Goal: Information Seeking & Learning: Check status

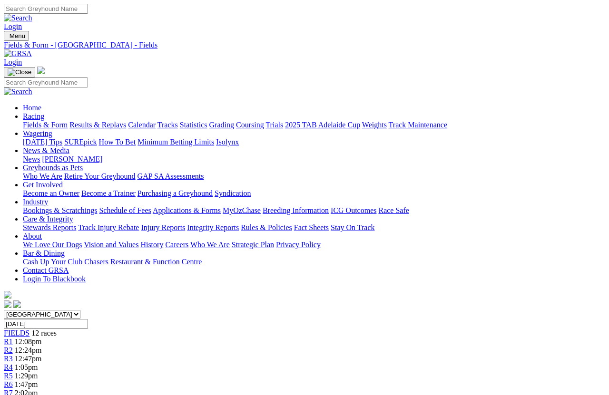
click at [88, 316] on input "Sunday, 12 Oct 2025" at bounding box center [46, 324] width 84 height 10
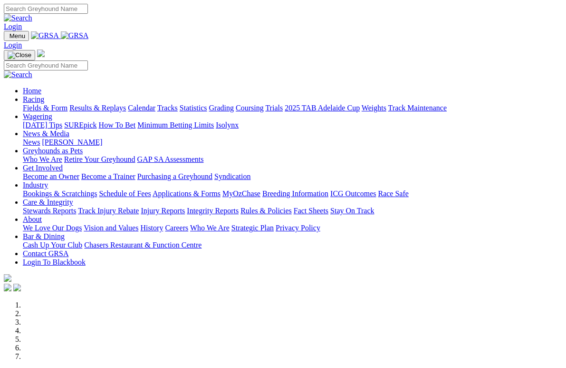
scroll to position [342, 0]
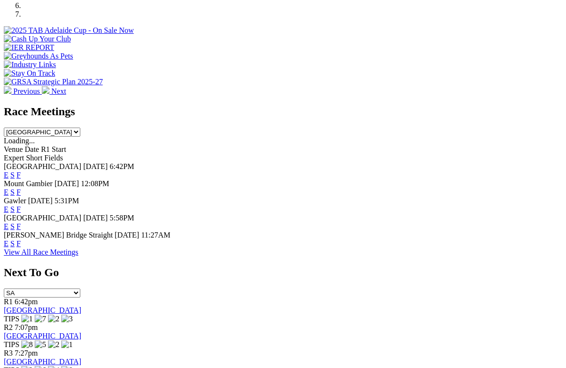
click at [21, 222] on link "F" at bounding box center [19, 226] width 4 height 8
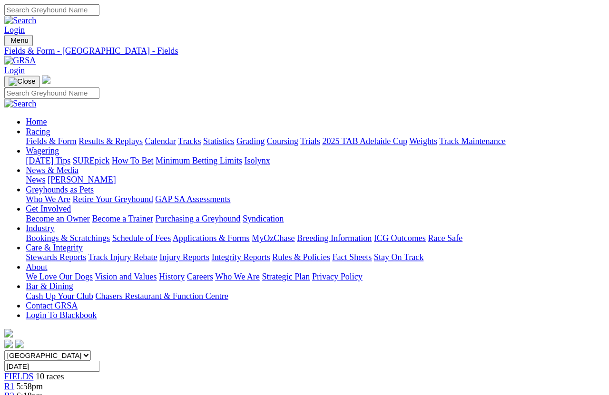
scroll to position [7, 0]
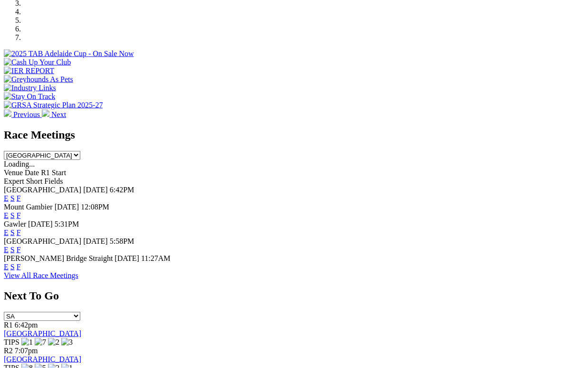
scroll to position [319, 0]
click at [21, 194] on link "F" at bounding box center [19, 198] width 4 height 8
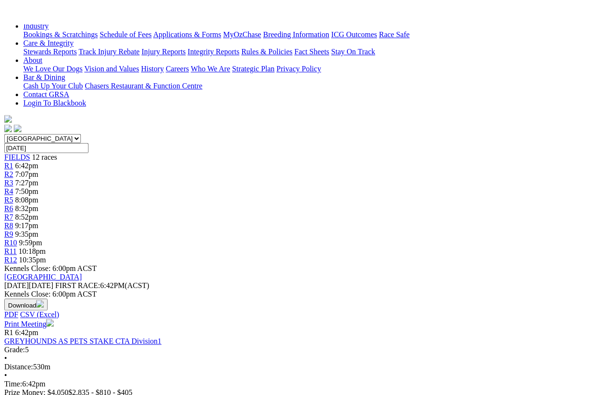
scroll to position [175, 0]
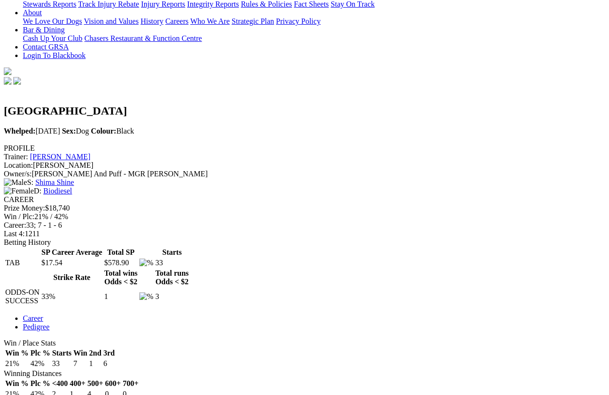
scroll to position [223, 0]
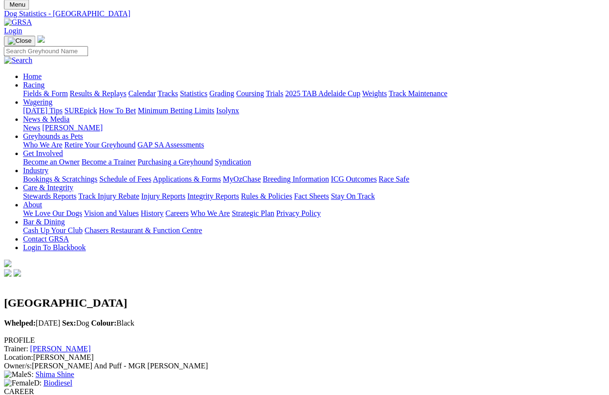
scroll to position [17, 7]
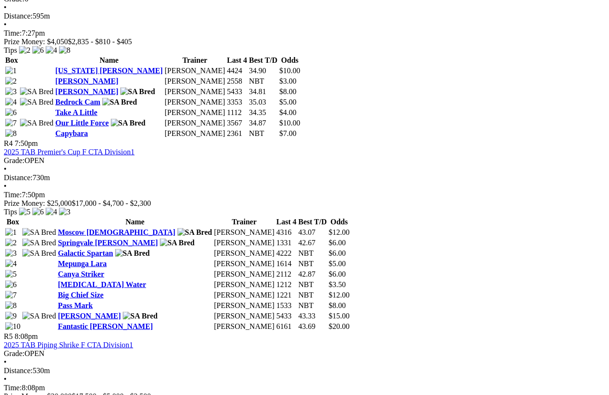
scroll to position [862, 0]
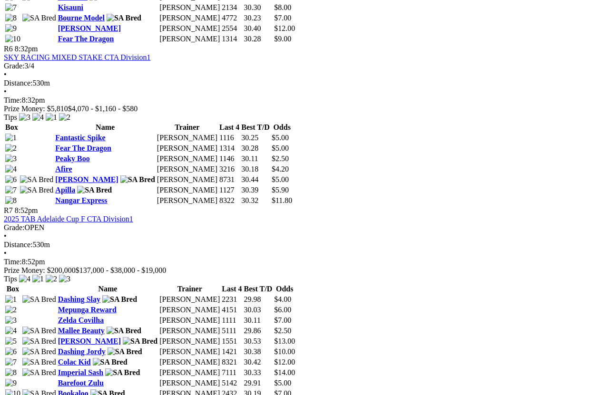
scroll to position [1342, 0]
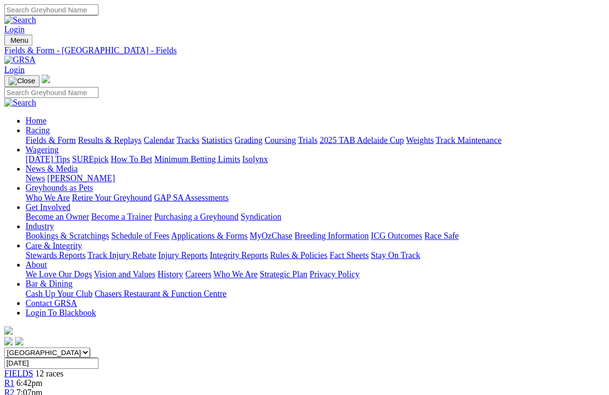
scroll to position [1415, 0]
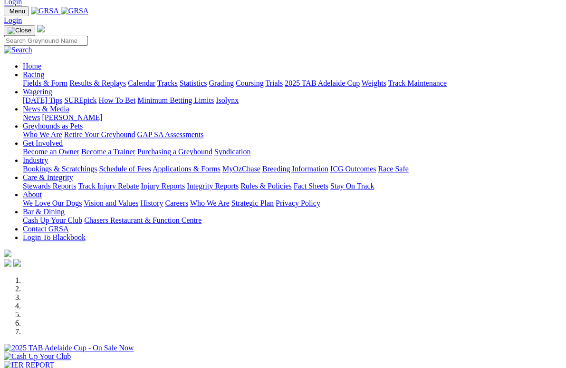
scroll to position [24, 0]
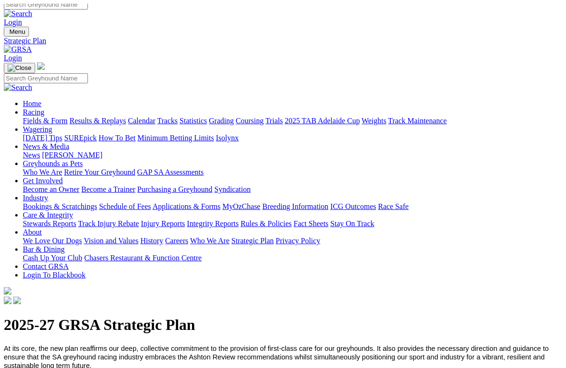
scroll to position [3, 0]
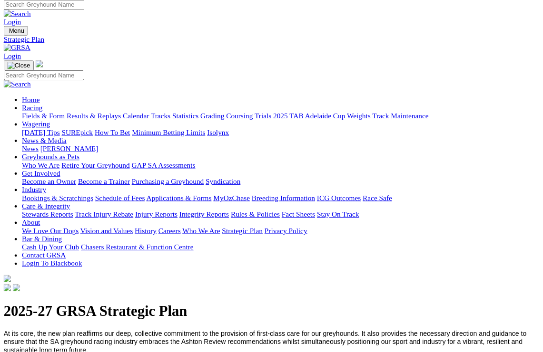
scroll to position [47, 0]
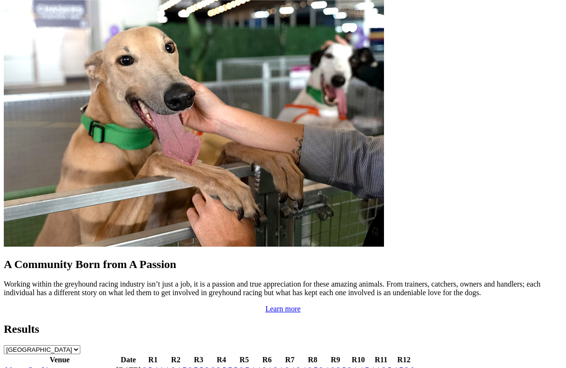
scroll to position [750, 0]
click at [292, 366] on link "1 8 4 2" at bounding box center [290, 370] width 21 height 8
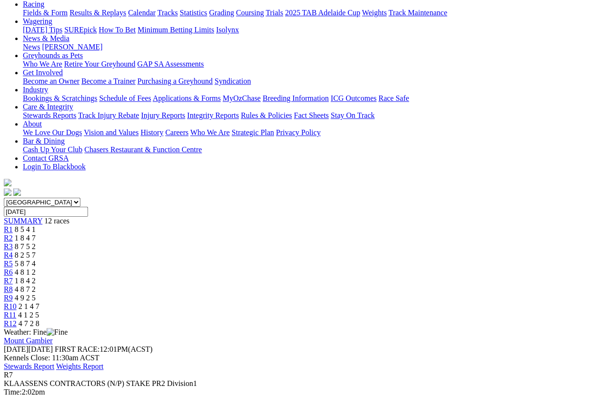
scroll to position [112, 0]
click at [13, 286] on span "R8" at bounding box center [8, 290] width 9 height 8
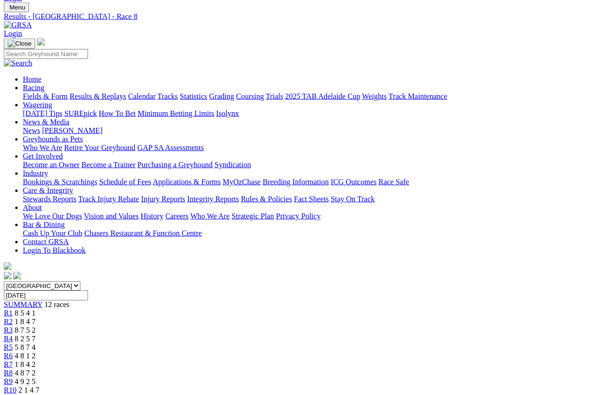
scroll to position [23, 0]
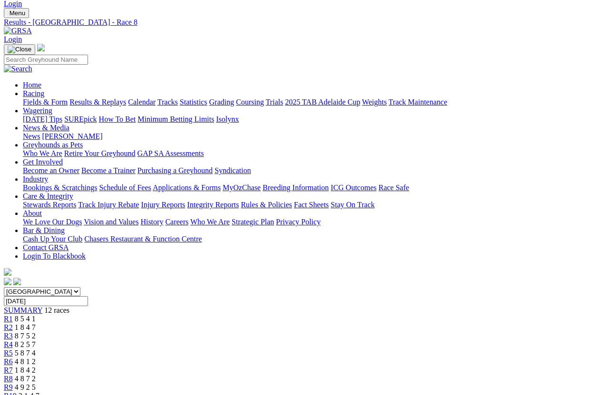
click at [13, 383] on link "R9" at bounding box center [8, 387] width 9 height 8
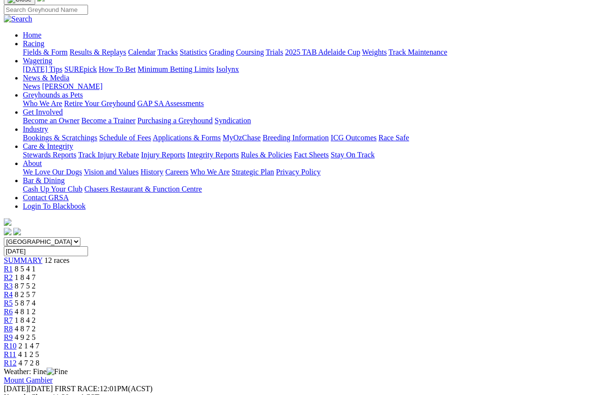
scroll to position [72, 0]
click at [17, 342] on span "R10" at bounding box center [10, 346] width 13 height 8
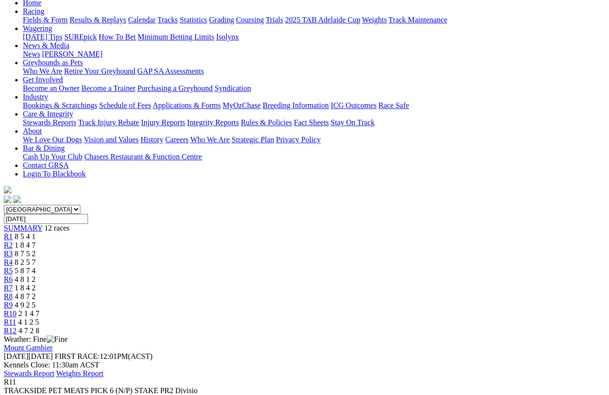
scroll to position [104, 0]
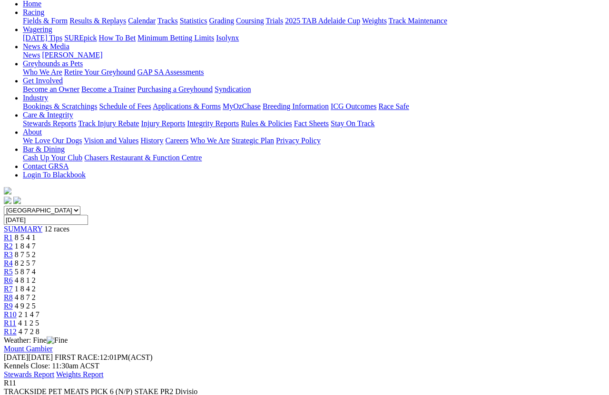
click at [17, 328] on span "R12" at bounding box center [10, 332] width 13 height 8
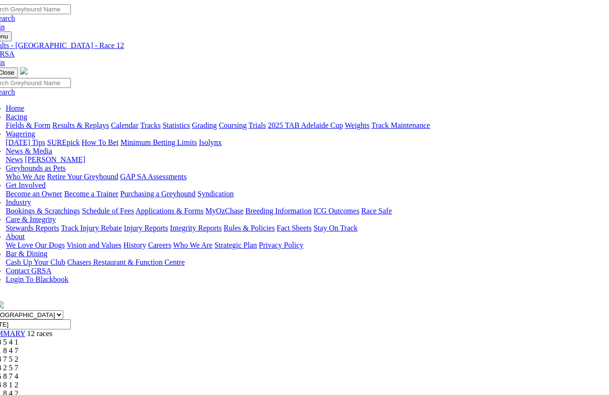
scroll to position [0, 17]
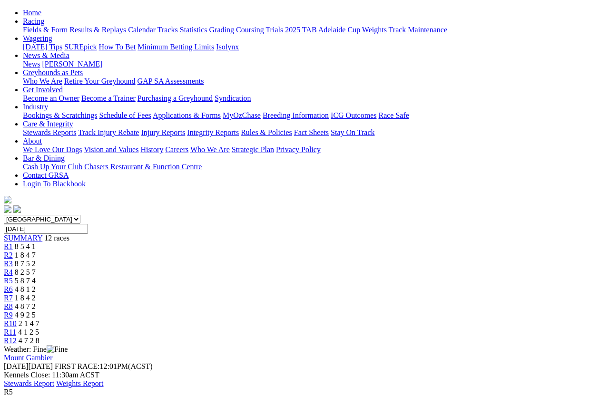
scroll to position [106, 0]
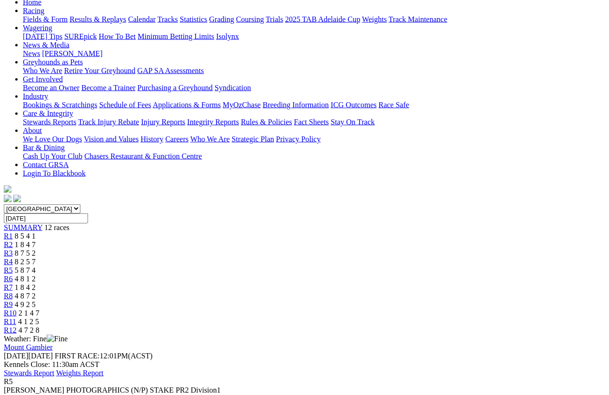
click at [36, 258] on span "8 2 5 7" at bounding box center [25, 262] width 21 height 8
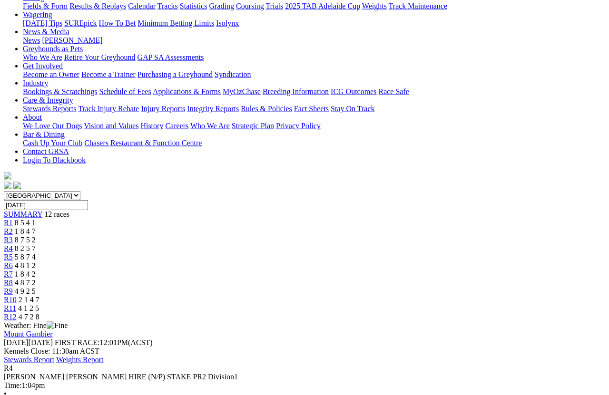
scroll to position [119, 0]
click at [13, 235] on span "R3" at bounding box center [8, 239] width 9 height 8
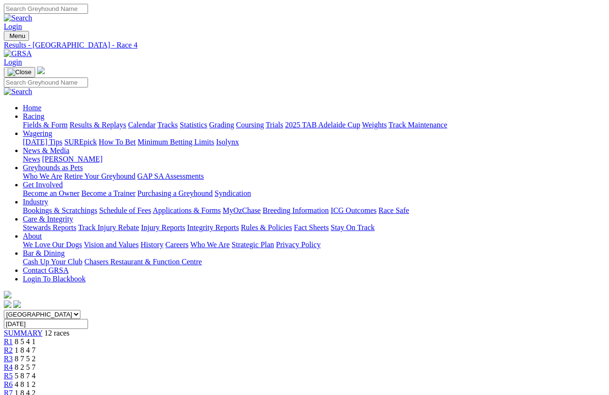
scroll to position [192, 0]
